Goal: Task Accomplishment & Management: Find specific page/section

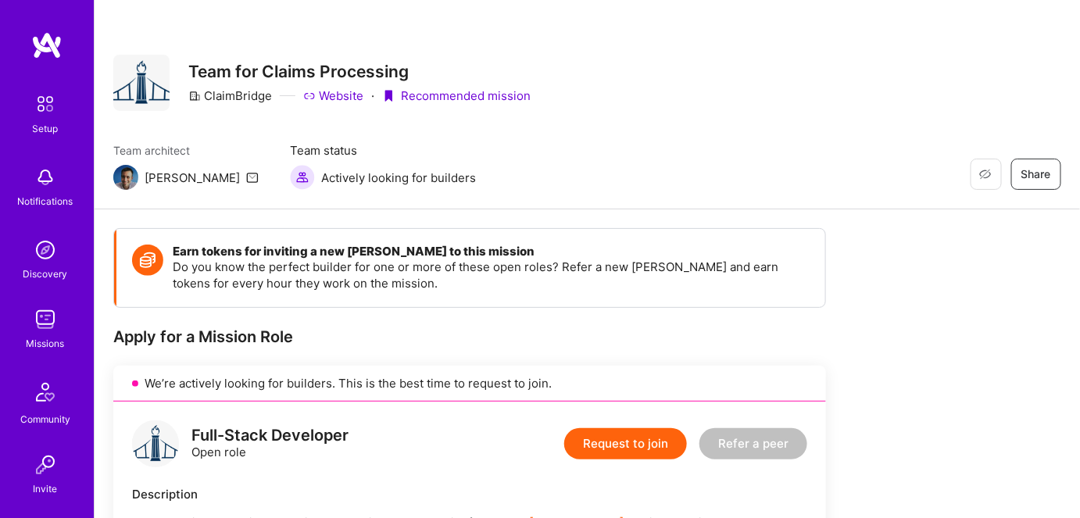
click at [29, 335] on div "Missions" at bounding box center [46, 343] width 38 height 16
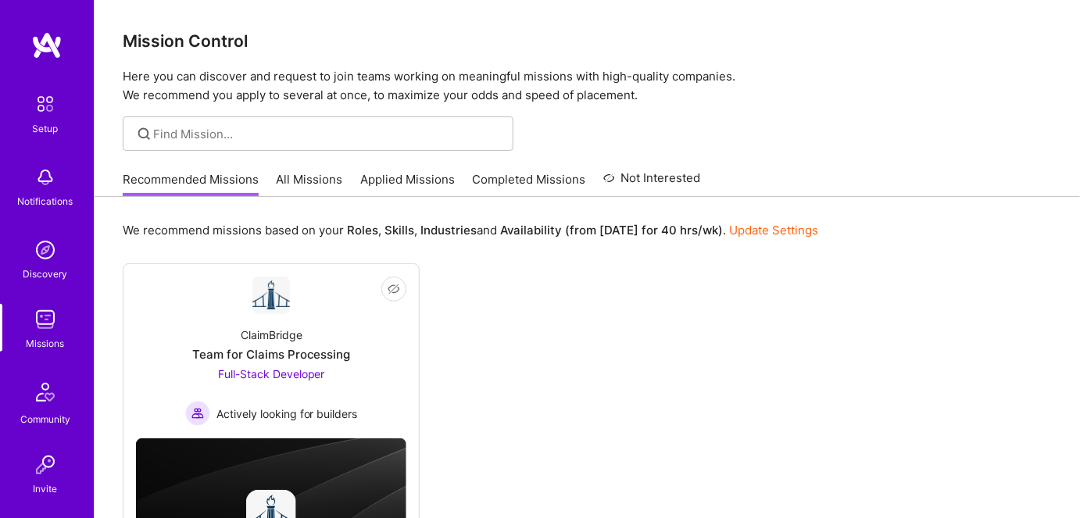
click at [416, 191] on link "Applied Missions" at bounding box center [407, 184] width 95 height 26
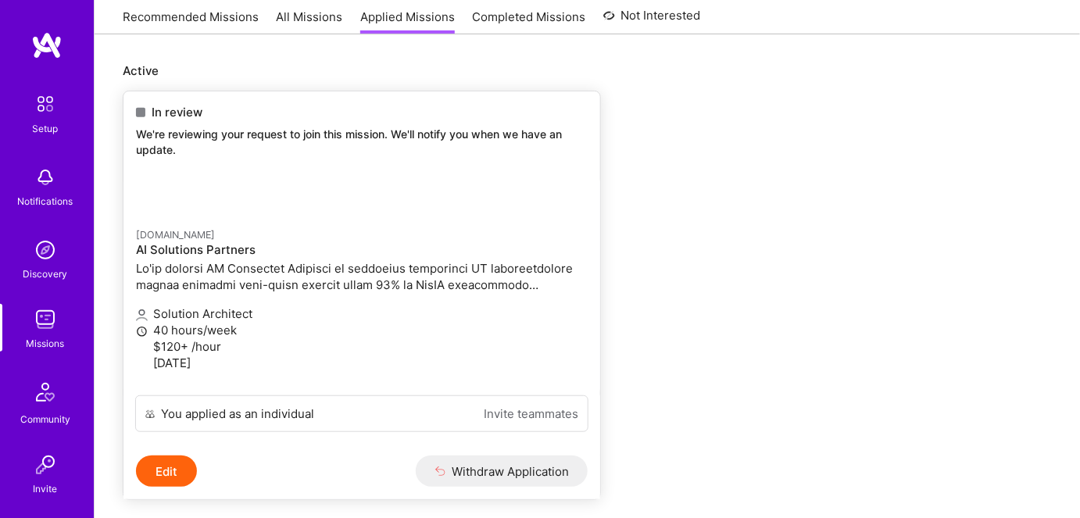
scroll to position [9, 0]
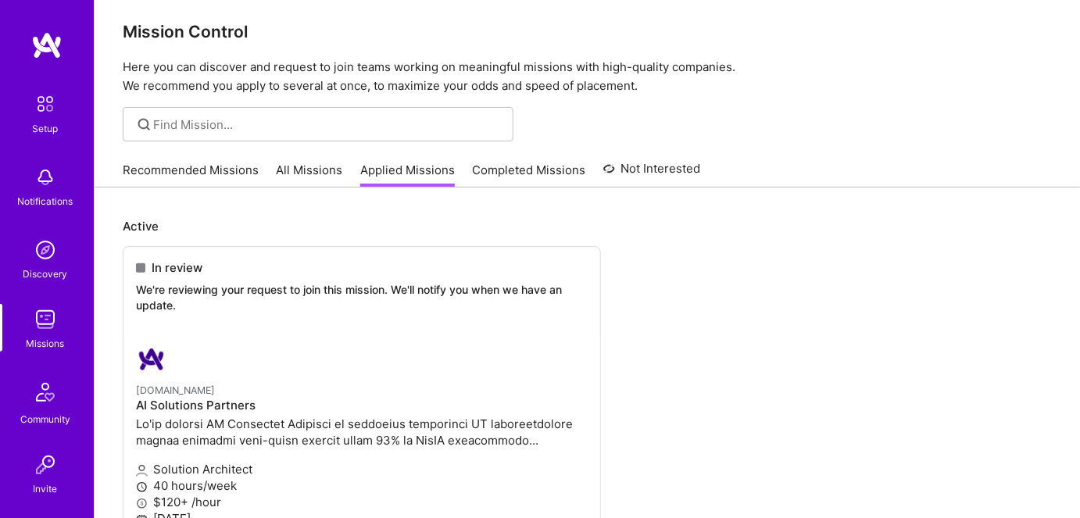
click at [298, 173] on link "All Missions" at bounding box center [310, 175] width 66 height 26
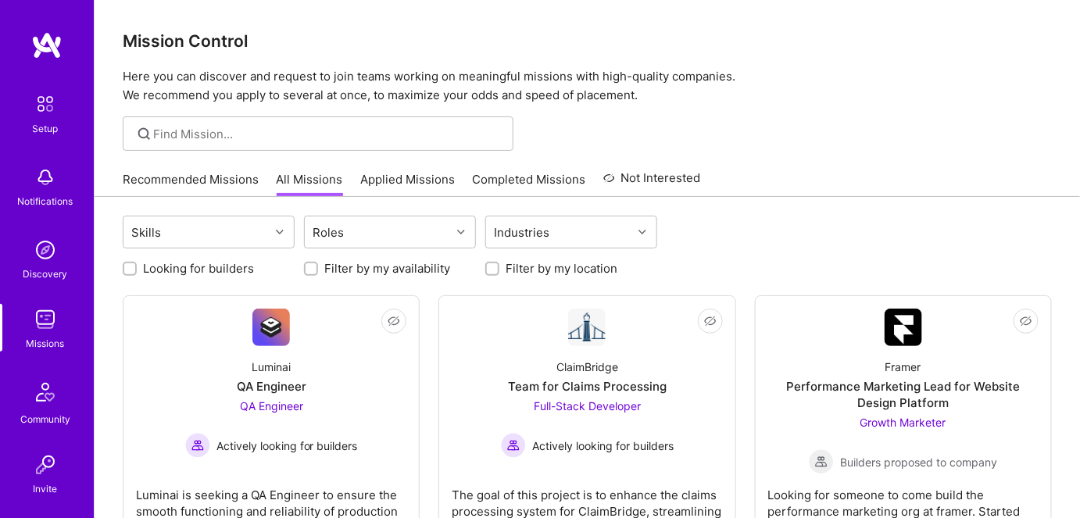
click at [206, 180] on link "Recommended Missions" at bounding box center [191, 184] width 136 height 26
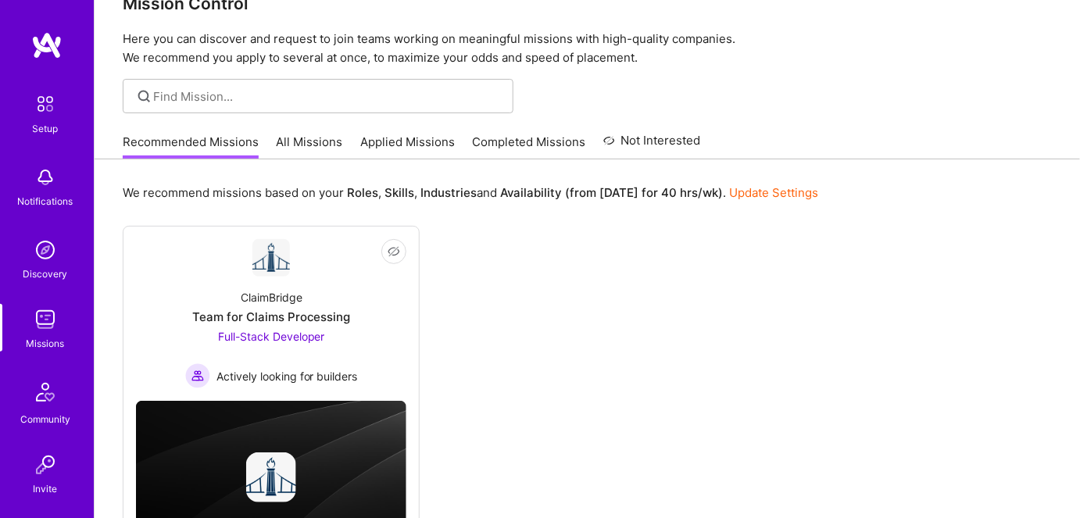
scroll to position [70, 0]
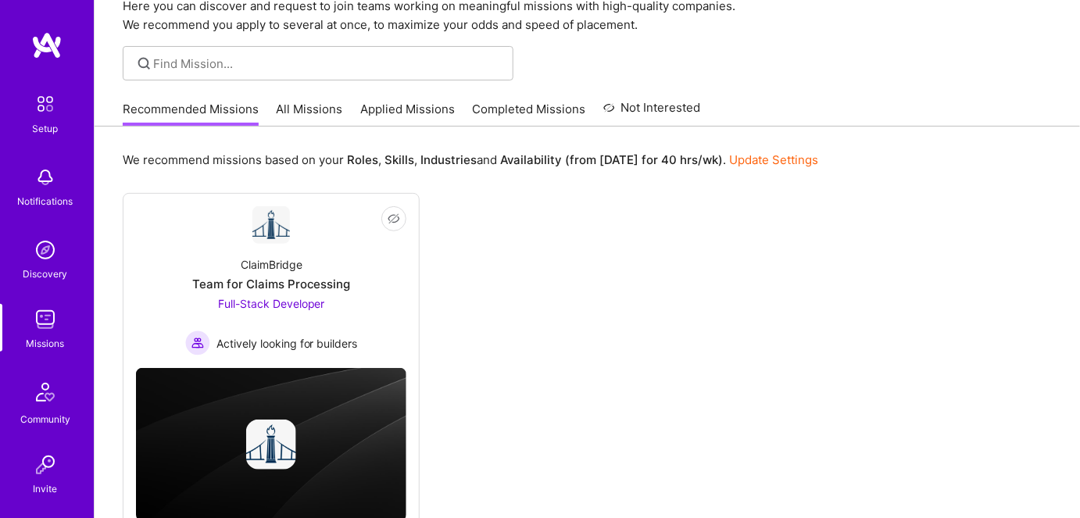
click at [311, 111] on link "All Missions" at bounding box center [310, 114] width 66 height 26
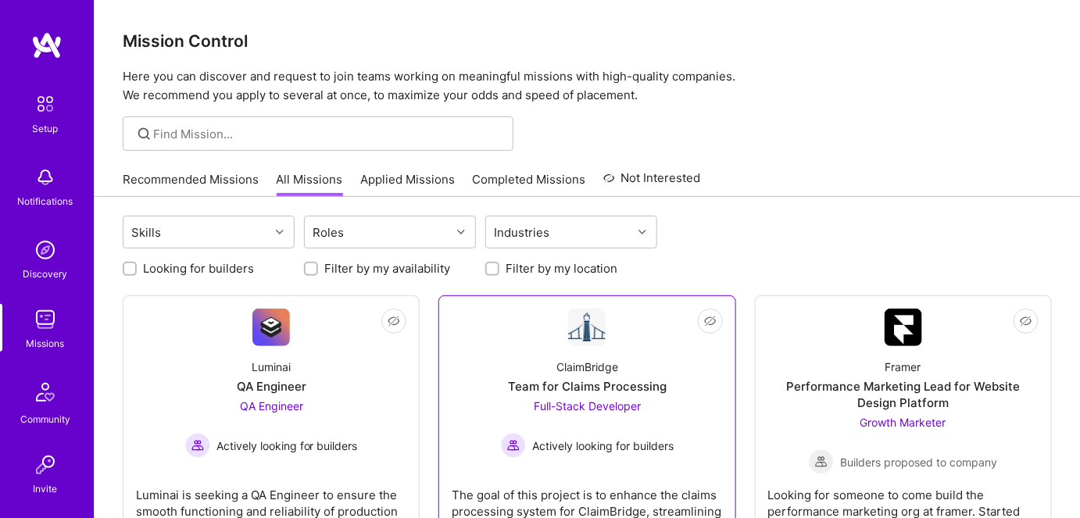
scroll to position [70, 0]
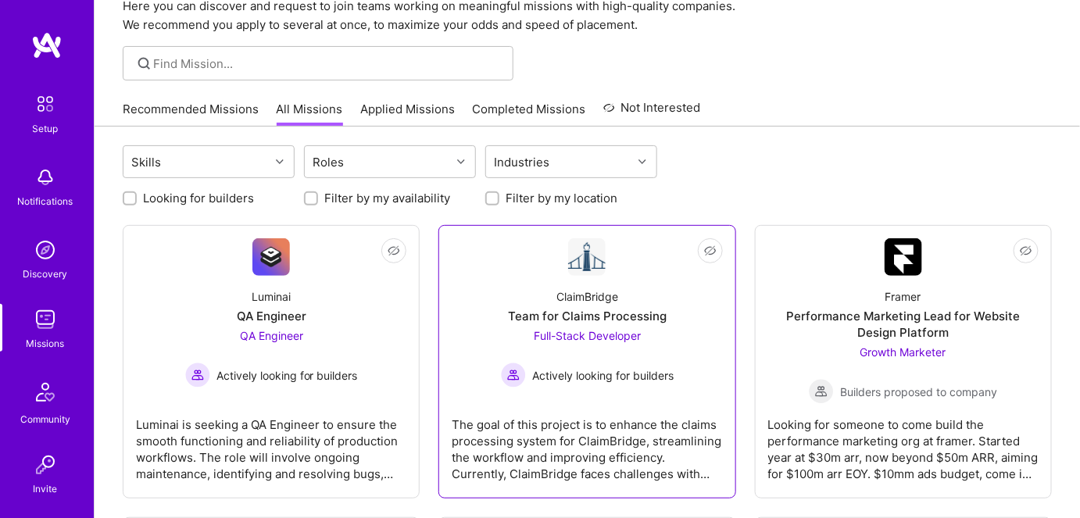
click at [585, 323] on div "ClaimBridge Team for Claims Processing Full-Stack Developer Actively looking fo…" at bounding box center [587, 332] width 270 height 112
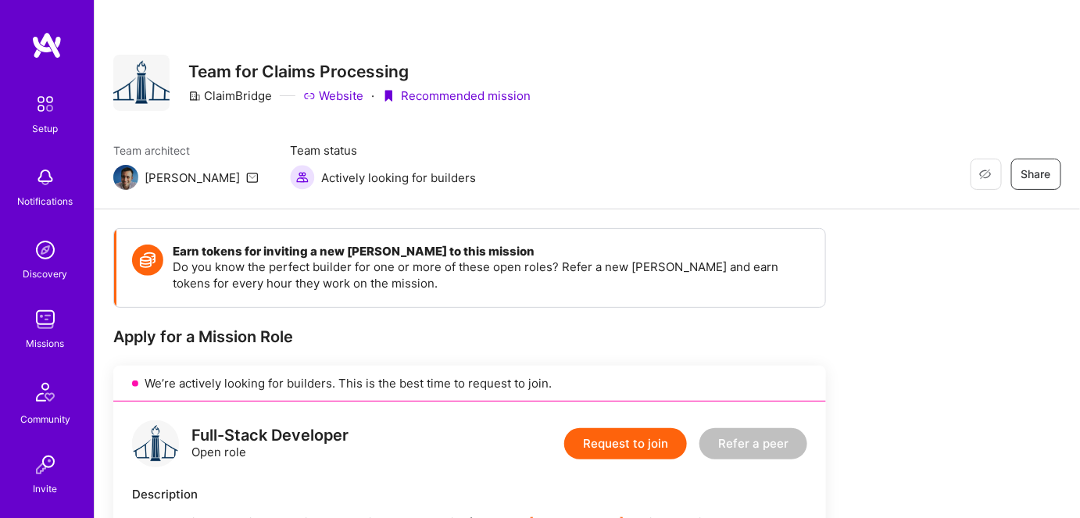
click at [34, 319] on img at bounding box center [45, 319] width 31 height 31
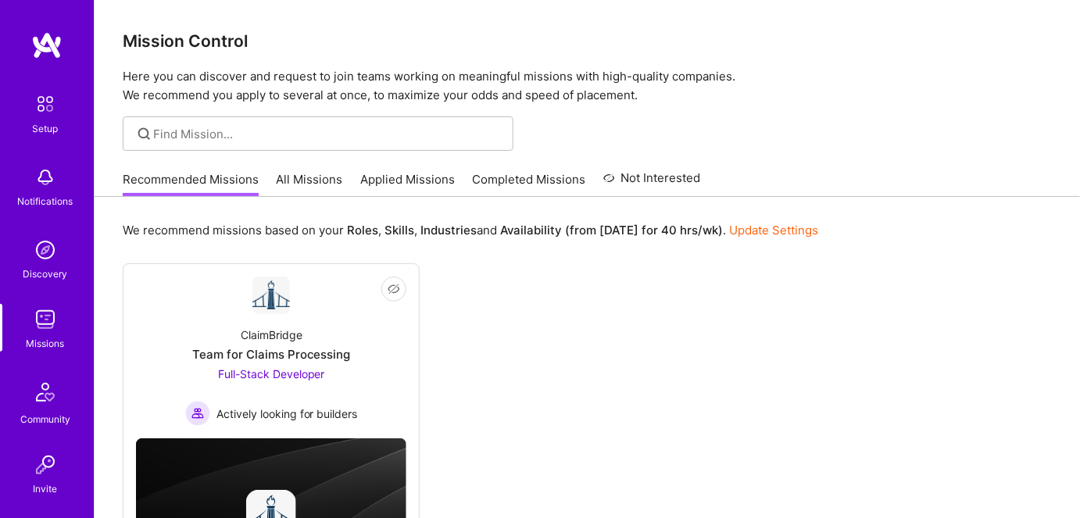
click at [294, 177] on link "All Missions" at bounding box center [310, 184] width 66 height 26
